Goal: Use online tool/utility: Utilize a website feature to perform a specific function

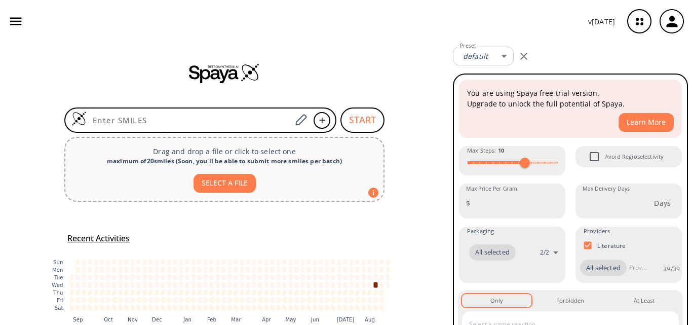
click at [100, 103] on div "START Drag and drop a file or click to select one maximum of 20 smiles ( Soon, …" at bounding box center [224, 207] width 449 height 329
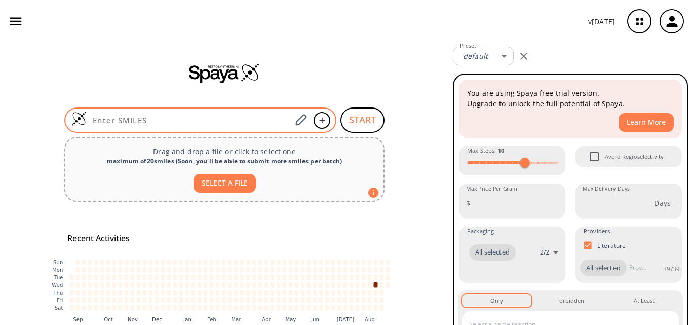
click at [102, 117] on input at bounding box center [189, 120] width 205 height 10
paste input "OC1=CC=CC2=C1C(CC[N+](C)(C)C)=CN2"
type input "OC1=CC=CC2=C1C(CC[N+](C)(C)C)=CN2"
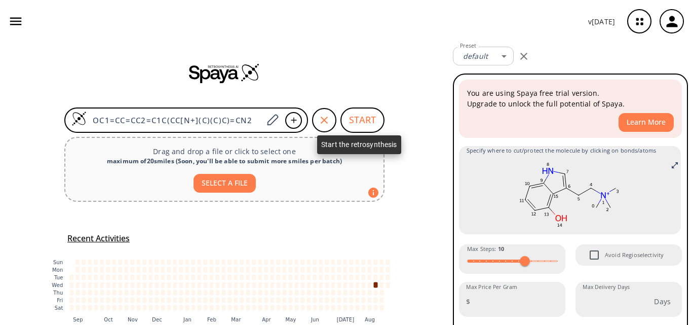
click at [359, 123] on button "START" at bounding box center [363, 119] width 44 height 25
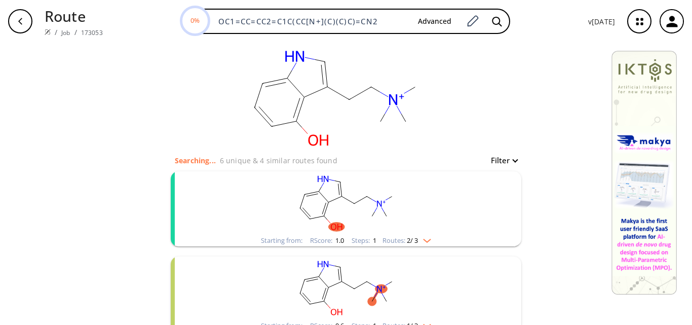
click at [380, 208] on rect "clusters" at bounding box center [346, 202] width 264 height 63
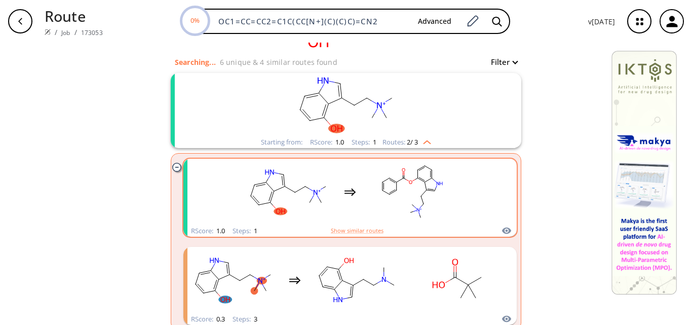
scroll to position [101, 0]
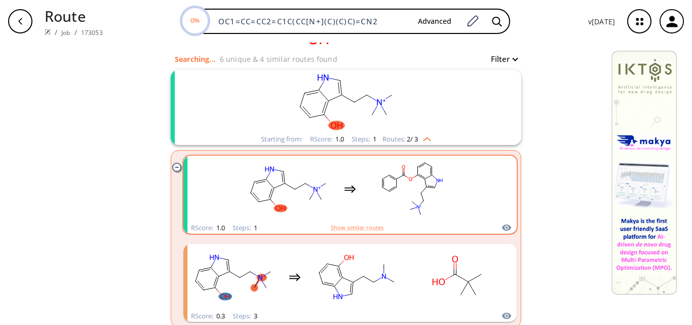
click at [366, 212] on rect "clusters" at bounding box center [411, 188] width 91 height 63
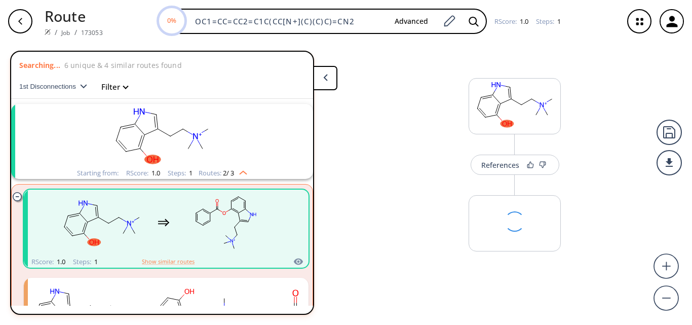
scroll to position [23, 0]
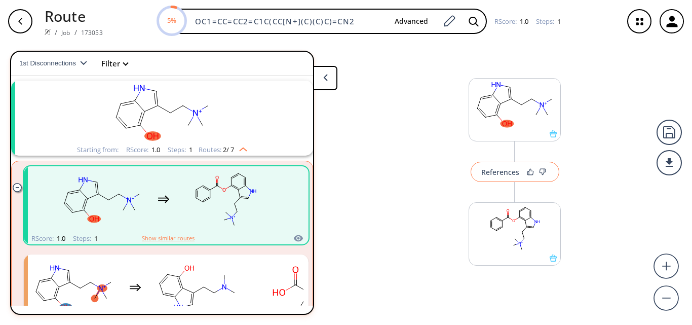
click at [499, 175] on div "References" at bounding box center [500, 172] width 38 height 7
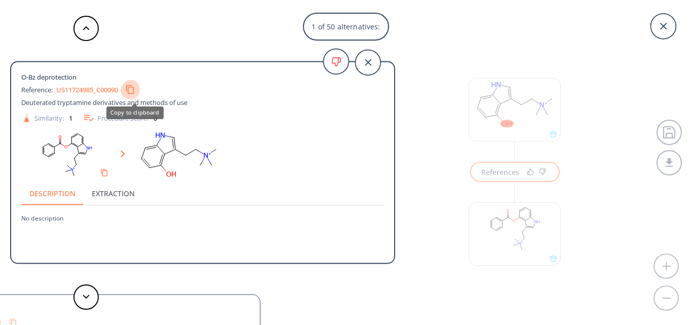
click at [128, 89] on button "Copy to clipboard" at bounding box center [130, 89] width 19 height 19
click at [80, 298] on button at bounding box center [85, 296] width 25 height 25
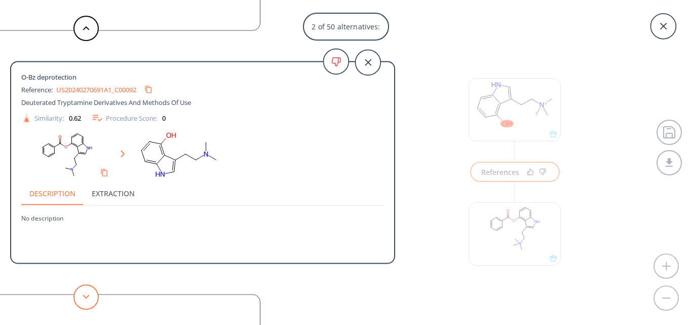
click at [80, 298] on button at bounding box center [85, 296] width 25 height 25
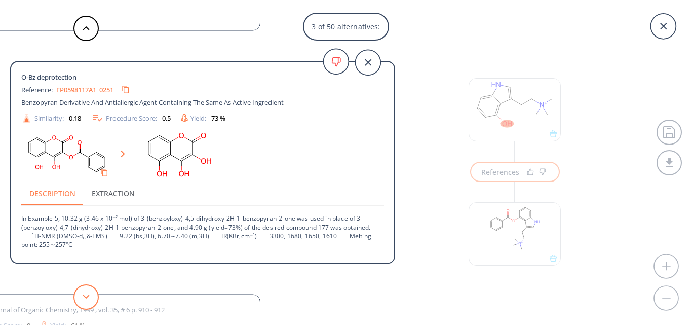
click at [80, 298] on button at bounding box center [85, 296] width 25 height 25
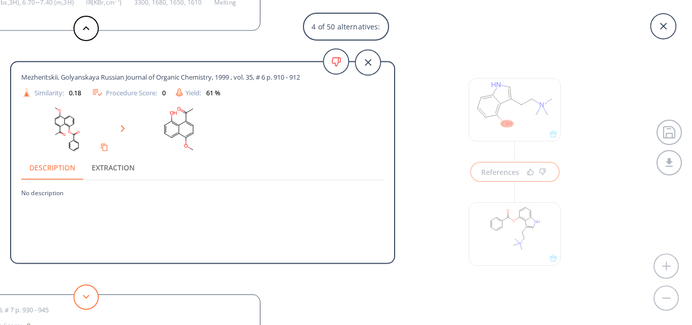
click at [80, 298] on button at bounding box center [85, 296] width 25 height 25
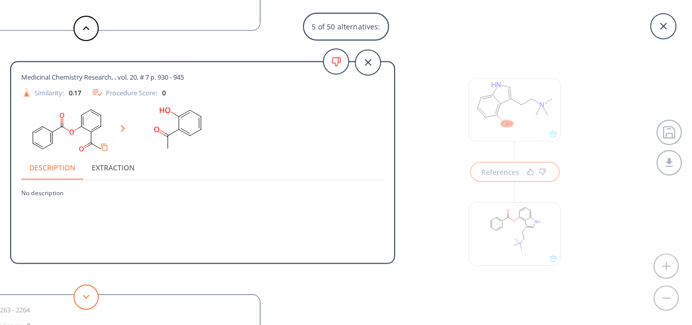
click at [80, 298] on button at bounding box center [85, 296] width 25 height 25
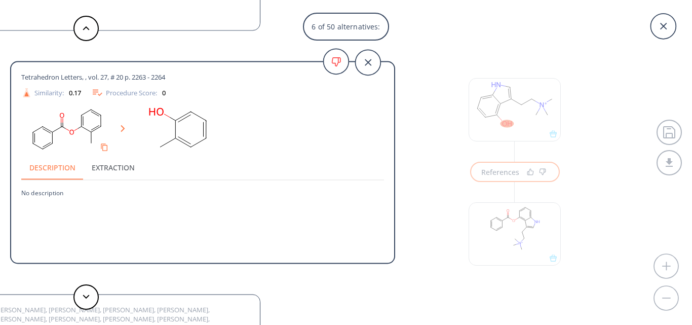
click at [691, 31] on div "6 of 50 alternatives:" at bounding box center [346, 27] width 692 height 28
click at [670, 25] on icon at bounding box center [663, 26] width 25 height 25
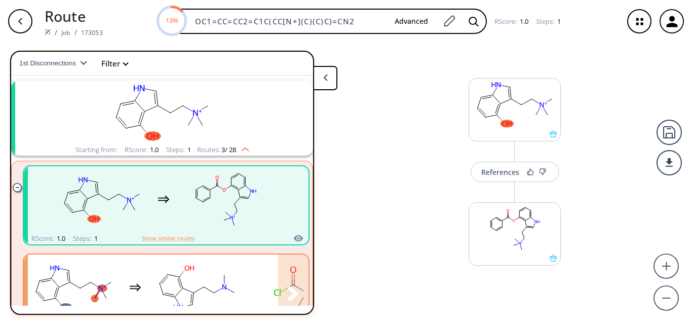
scroll to position [74, 0]
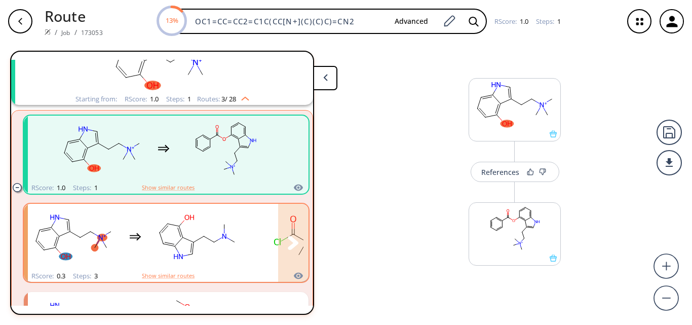
click at [206, 256] on rect "clusters" at bounding box center [197, 236] width 91 height 63
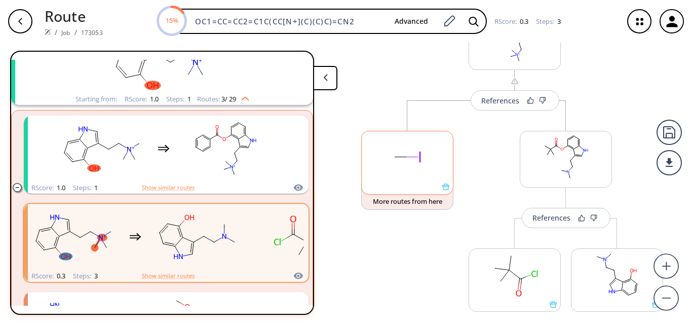
scroll to position [203, 0]
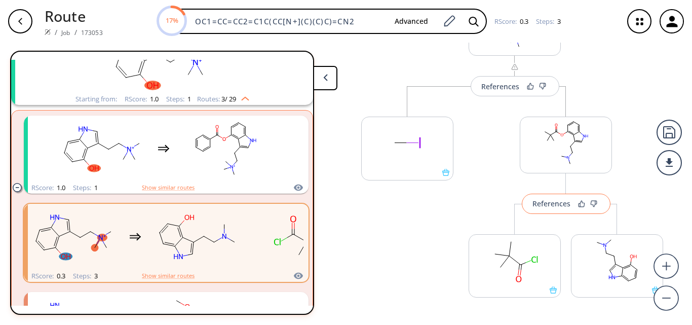
click at [548, 204] on div "References" at bounding box center [552, 203] width 38 height 7
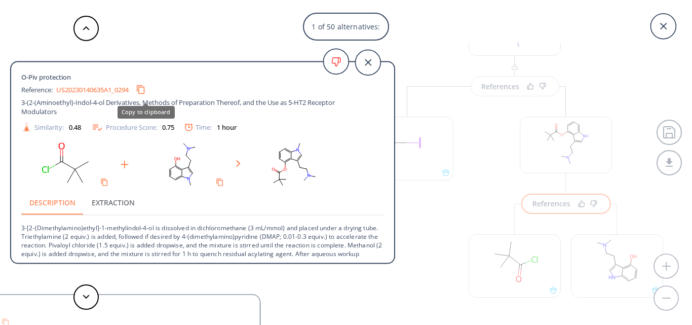
click at [144, 90] on icon "Copy to clipboard" at bounding box center [141, 90] width 10 height 10
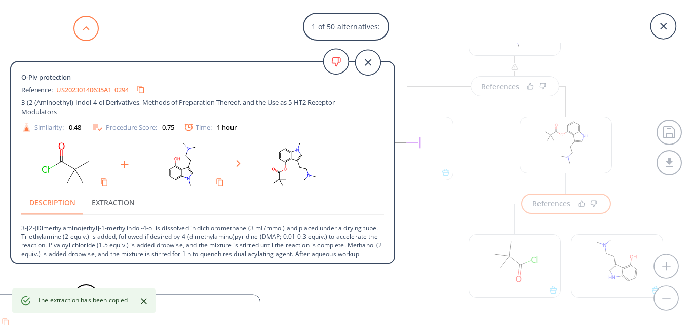
click at [95, 32] on button at bounding box center [85, 28] width 25 height 25
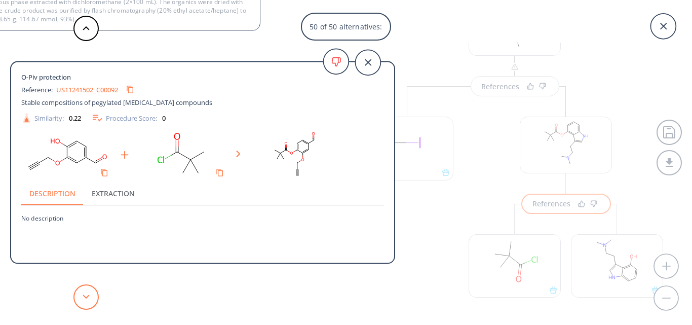
click at [91, 301] on button at bounding box center [85, 296] width 25 height 25
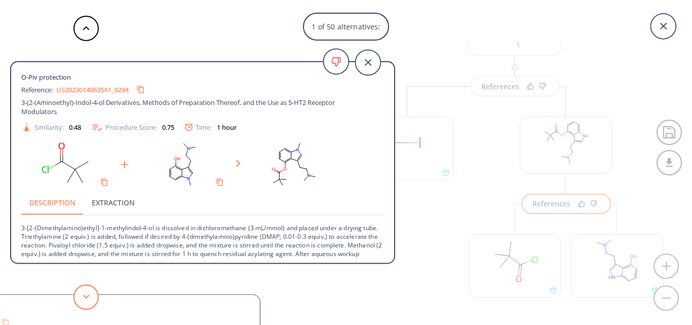
click at [91, 301] on button at bounding box center [85, 296] width 25 height 25
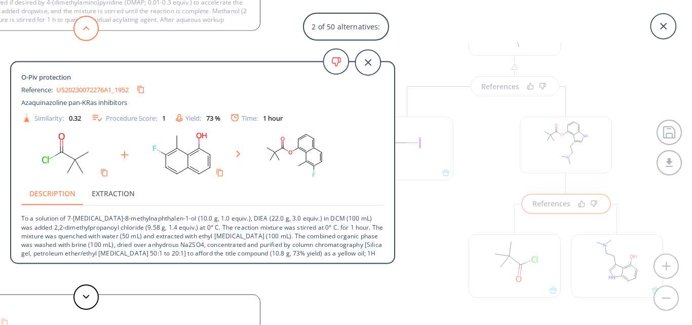
click at [85, 39] on button at bounding box center [85, 28] width 25 height 25
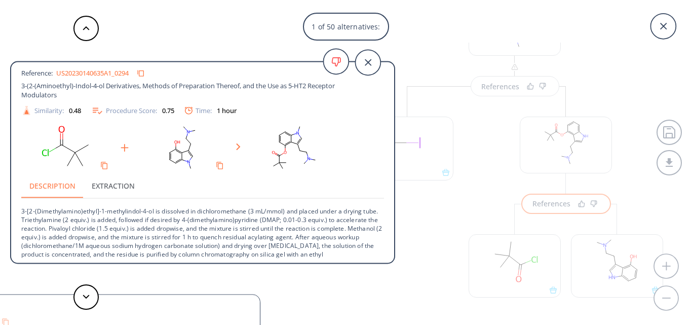
scroll to position [37, 0]
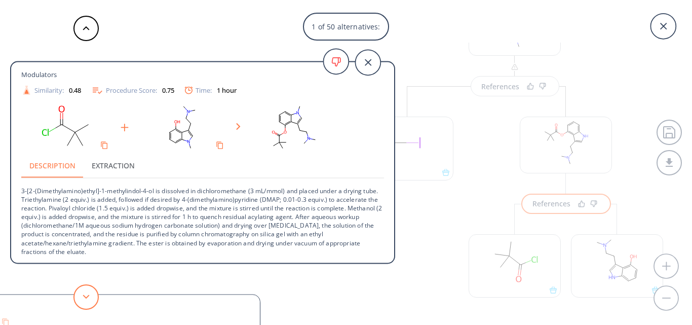
click at [84, 302] on button at bounding box center [85, 296] width 25 height 25
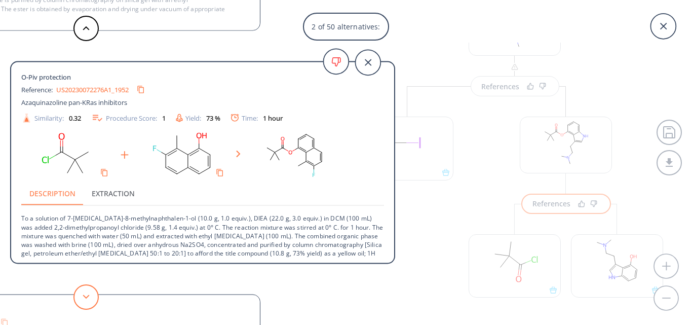
click at [81, 291] on button at bounding box center [85, 296] width 25 height 25
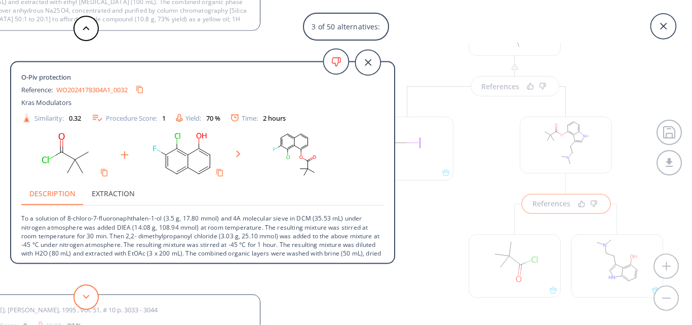
click at [81, 291] on button at bounding box center [85, 296] width 25 height 25
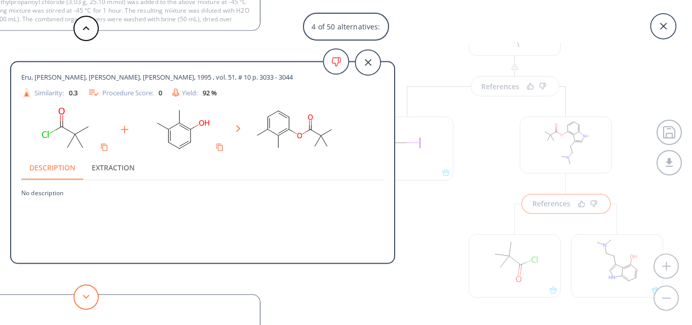
click at [81, 291] on button at bounding box center [85, 296] width 25 height 25
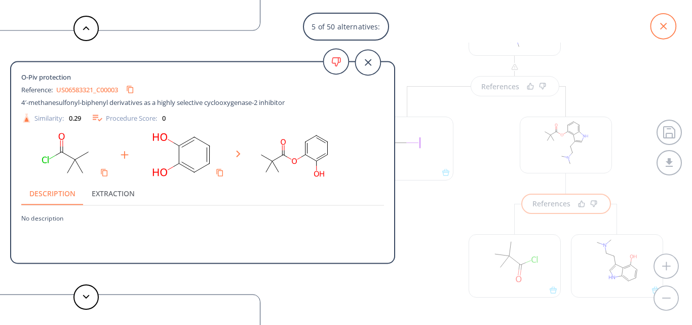
click at [662, 26] on icon at bounding box center [663, 26] width 25 height 25
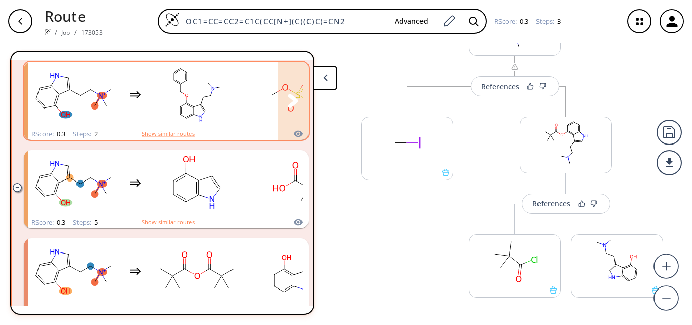
scroll to position [226, 0]
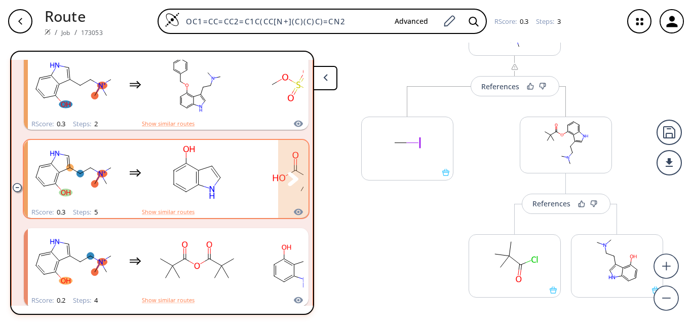
click at [218, 190] on rect "clusters" at bounding box center [197, 172] width 91 height 63
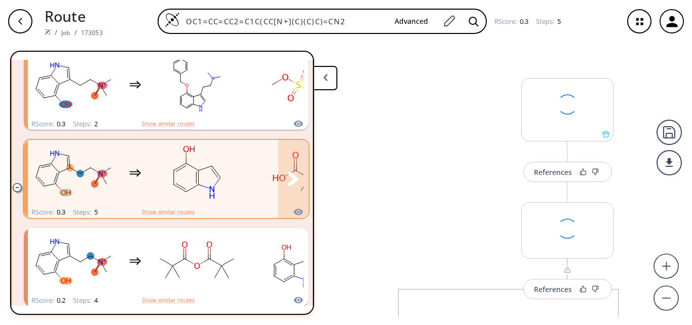
click at [218, 190] on rect "clusters" at bounding box center [197, 172] width 91 height 63
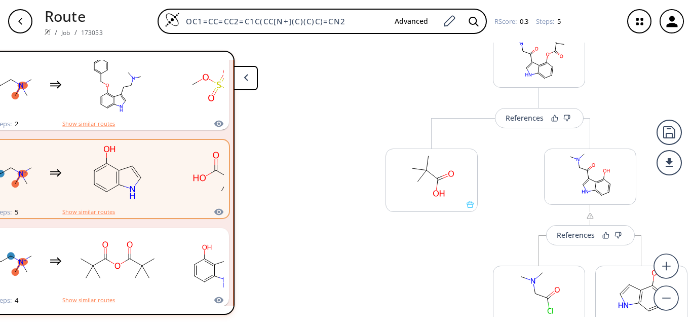
scroll to position [0, 82]
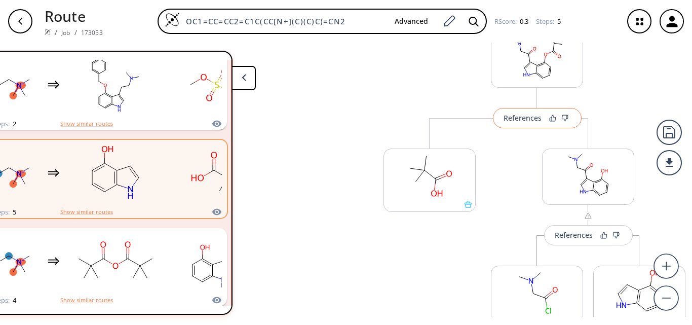
click at [526, 118] on div "References" at bounding box center [523, 118] width 38 height 7
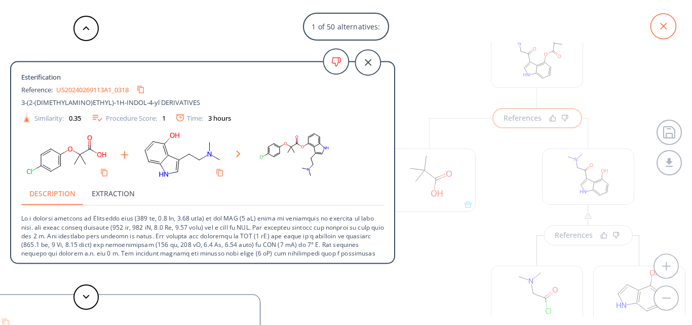
click at [661, 26] on icon at bounding box center [663, 26] width 25 height 25
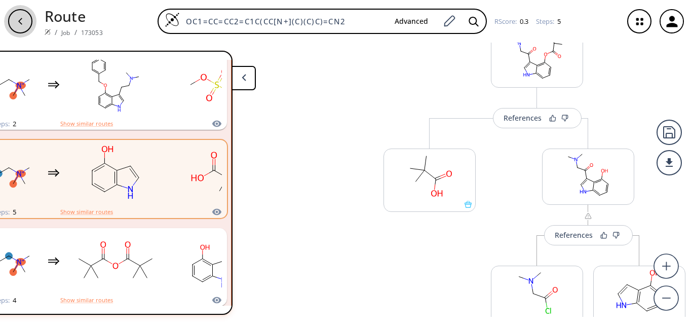
click at [17, 23] on icon "button" at bounding box center [20, 21] width 8 height 8
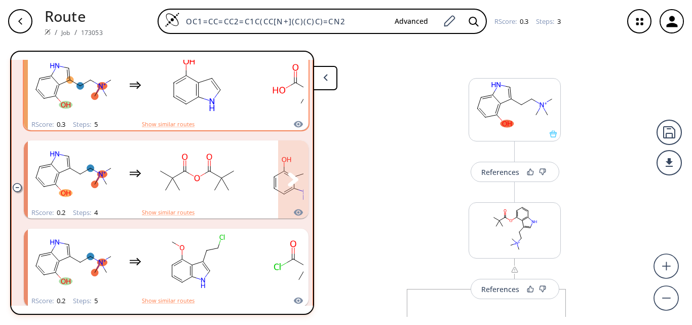
scroll to position [378, 0]
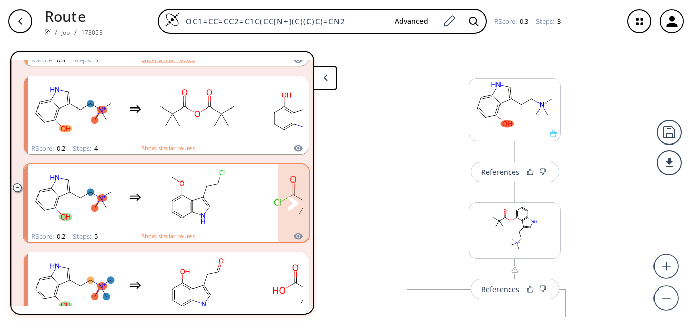
click at [215, 198] on rect "clusters" at bounding box center [197, 197] width 91 height 63
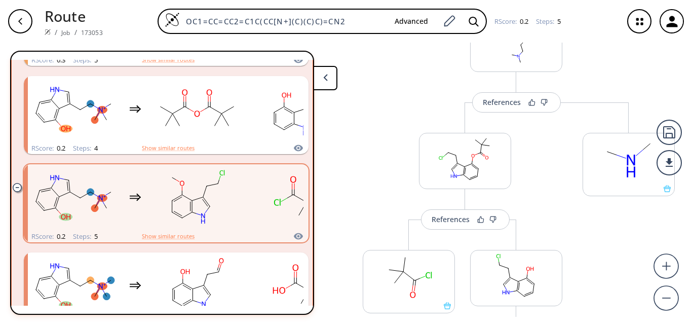
scroll to position [355, 0]
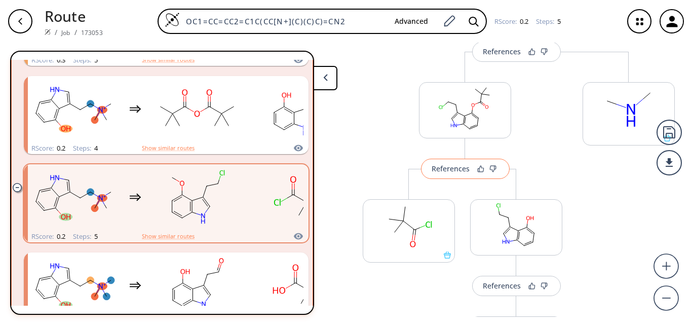
click at [448, 167] on div "References" at bounding box center [451, 168] width 38 height 7
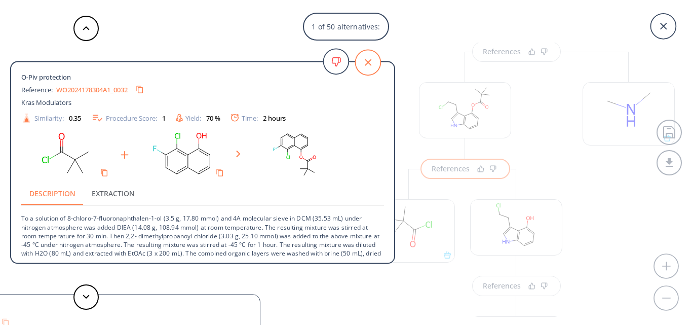
click at [360, 60] on icon at bounding box center [367, 62] width 25 height 25
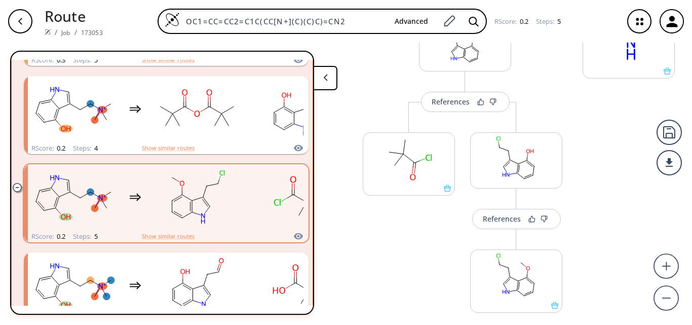
scroll to position [539, 0]
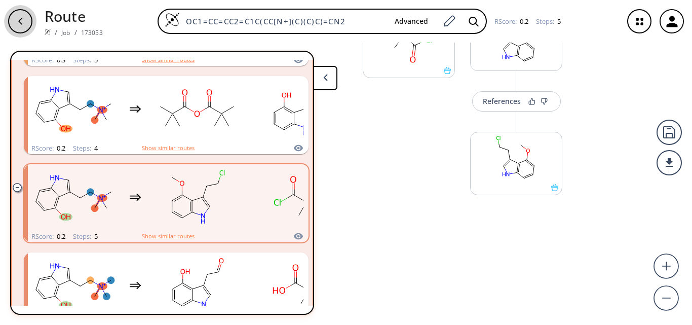
click at [22, 20] on icon "button" at bounding box center [20, 21] width 8 height 8
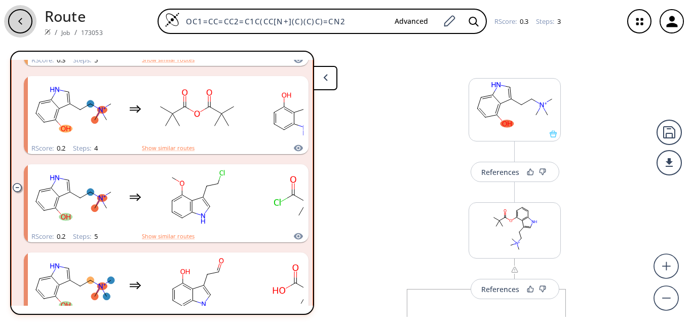
click at [23, 26] on div "button" at bounding box center [20, 21] width 24 height 24
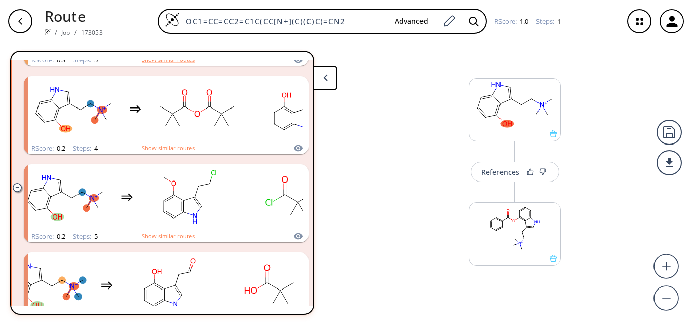
drag, startPoint x: 348, startPoint y: 19, endPoint x: 115, endPoint y: 23, distance: 233.2
click at [115, 23] on div "OC1=CC=CC2=C1C(CC[N+](C)(C)C)=CN2 Advanced RScore : 1.0 Steps : 1" at bounding box center [363, 21] width 504 height 25
paste input "CN(C)CCC1=CNC2=C1C(O[Si](C)(C)C(C)(C)C)=CC=C"
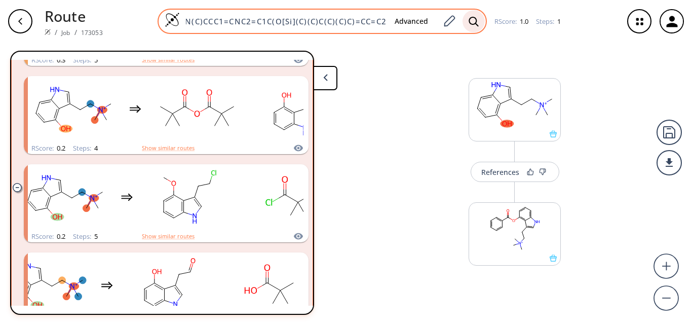
type input "CN(C)CCC1=CNC2=C1C(O[Si](C)(C)C(C)(C)C)=CC=C2"
click at [478, 19] on div at bounding box center [474, 21] width 22 height 22
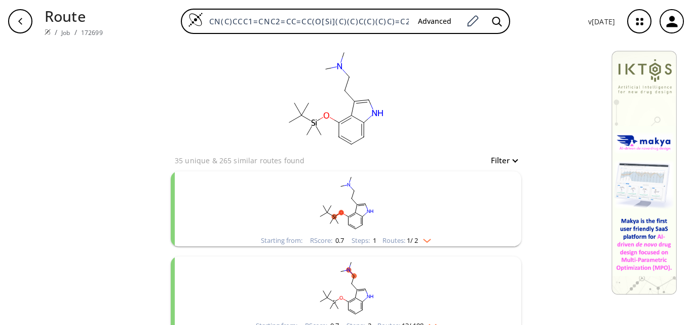
click at [349, 224] on icon "clusters" at bounding box center [349, 220] width 0 height 8
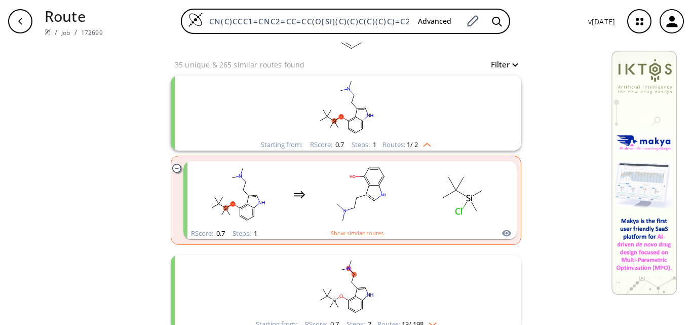
scroll to position [101, 0]
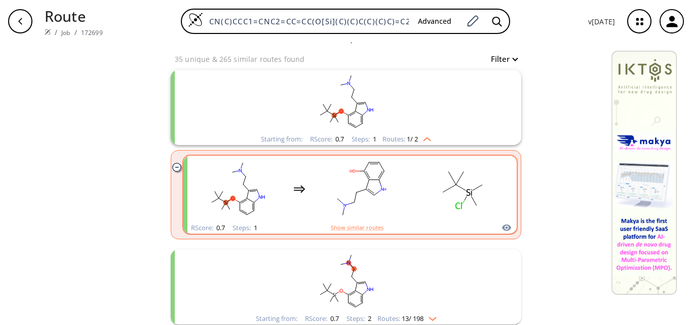
click at [406, 208] on div "clusters" at bounding box center [350, 189] width 316 height 66
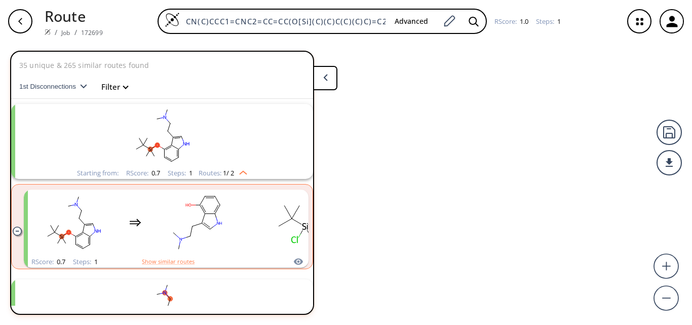
scroll to position [23, 0]
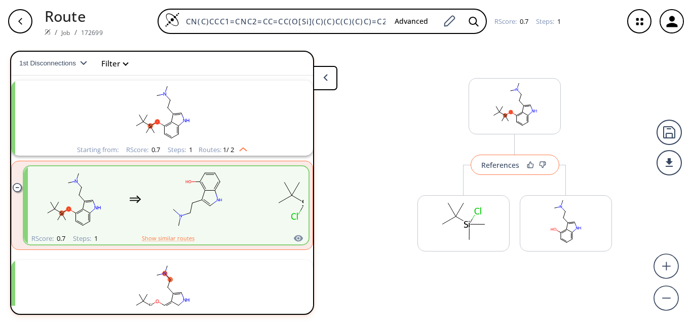
click at [489, 164] on div "References" at bounding box center [500, 165] width 38 height 7
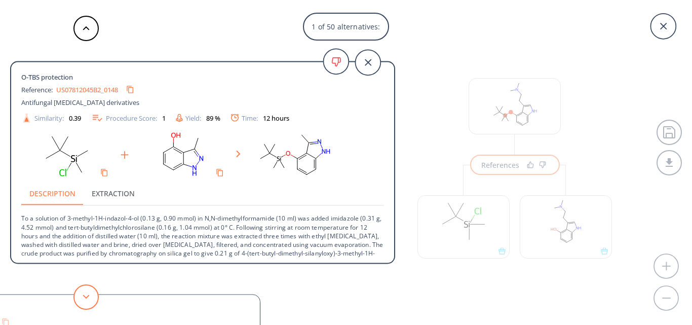
click at [91, 288] on button at bounding box center [85, 296] width 25 height 25
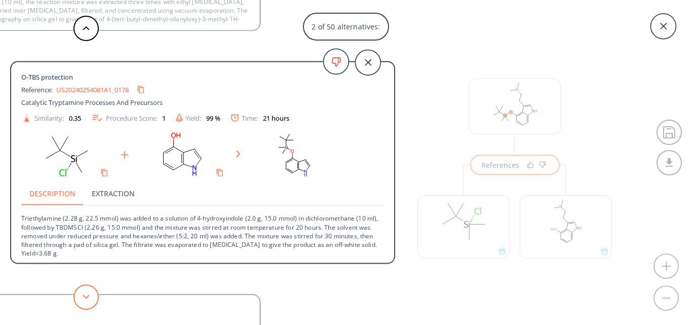
click at [91, 288] on button at bounding box center [85, 296] width 25 height 25
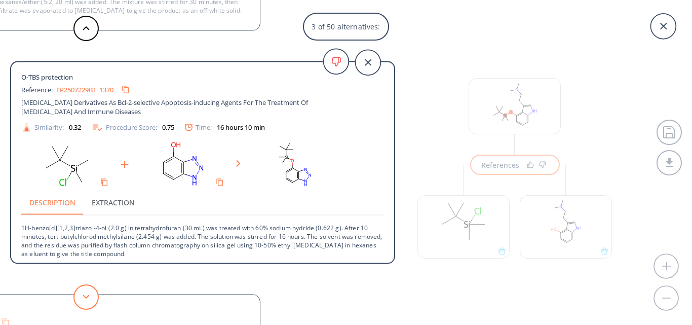
click at [91, 288] on button at bounding box center [85, 296] width 25 height 25
